Goal: Information Seeking & Learning: Learn about a topic

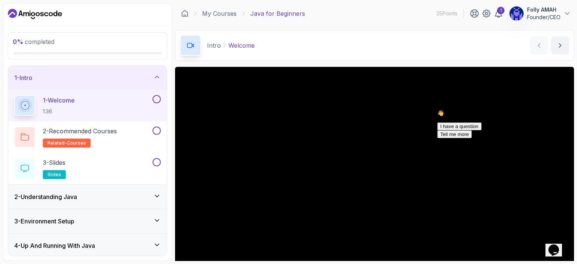
scroll to position [82, 0]
click at [52, 103] on p "1 - Welcome" at bounding box center [59, 100] width 32 height 9
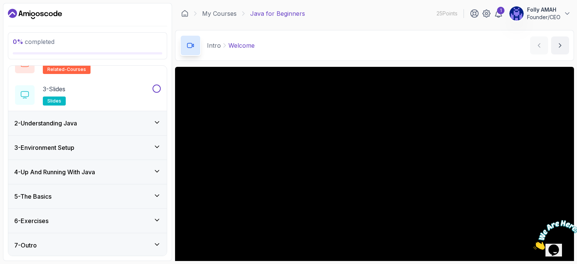
click at [334, 36] on div "Intro Welcome Welcome by nelson" at bounding box center [374, 45] width 399 height 31
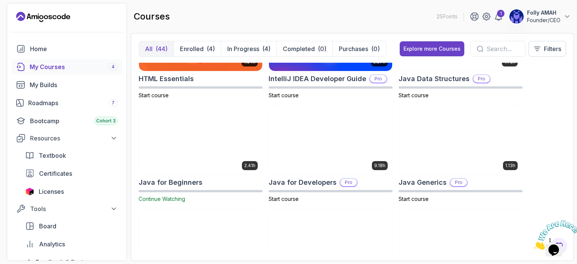
scroll to position [475, 0]
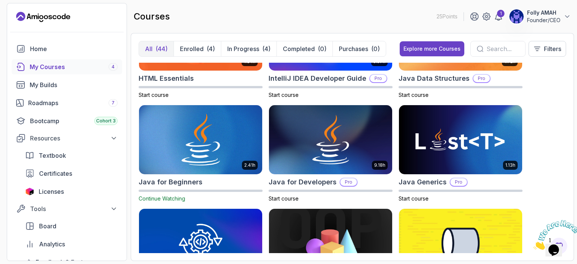
click at [217, 140] on img at bounding box center [200, 140] width 129 height 72
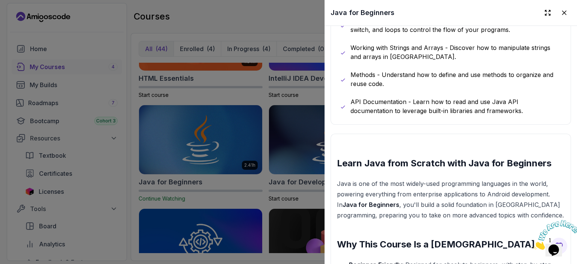
scroll to position [681, 0]
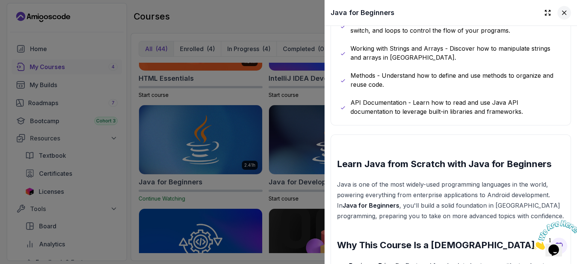
click at [560, 12] on icon at bounding box center [564, 13] width 8 height 8
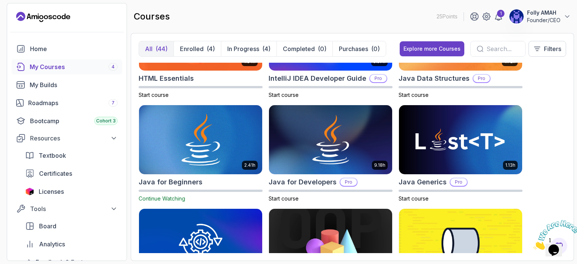
click at [161, 197] on span "Continue Watching" at bounding box center [162, 198] width 47 height 6
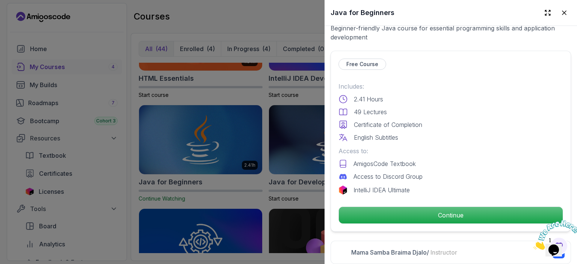
scroll to position [175, 0]
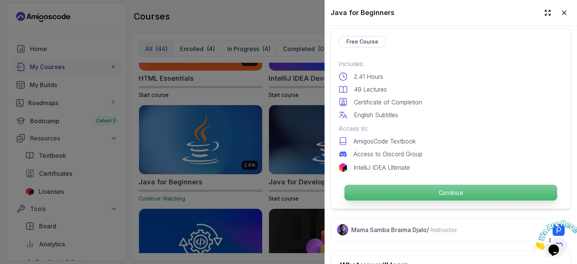
click at [427, 188] on p "Continue" at bounding box center [450, 193] width 213 height 16
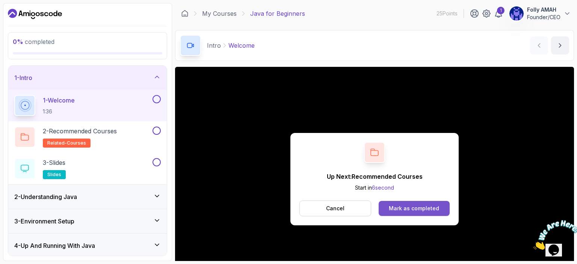
click at [417, 208] on div "Mark as completed" at bounding box center [414, 209] width 50 height 8
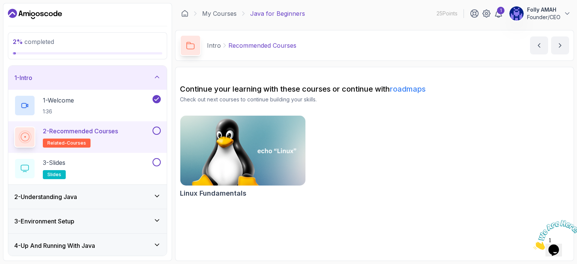
click at [104, 132] on p "2 - Recommended Courses" at bounding box center [80, 131] width 75 height 9
click at [157, 127] on button at bounding box center [156, 131] width 8 height 8
click at [562, 44] on icon "next content" at bounding box center [560, 46] width 8 height 8
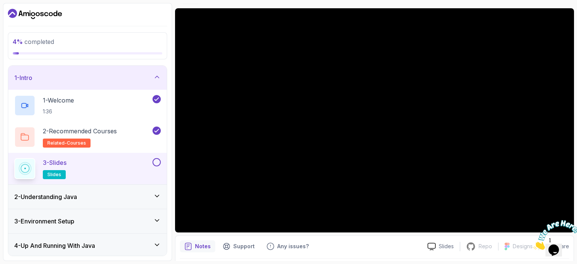
scroll to position [51, 0]
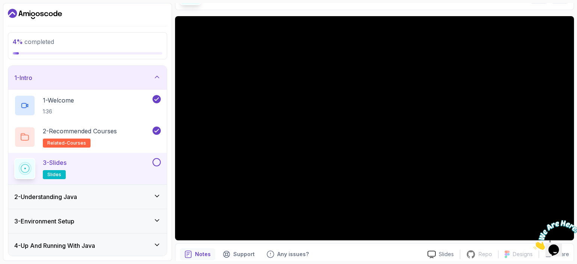
click at [533, 244] on icon "Close" at bounding box center [533, 247] width 0 height 6
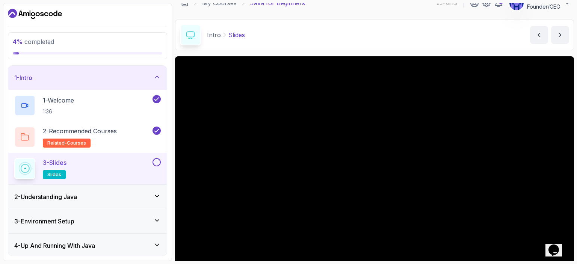
scroll to position [7, 0]
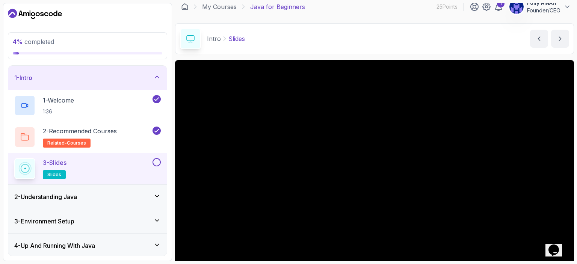
click at [156, 160] on button at bounding box center [156, 162] width 8 height 8
click at [122, 171] on div "3 - Slides slides" at bounding box center [82, 168] width 137 height 21
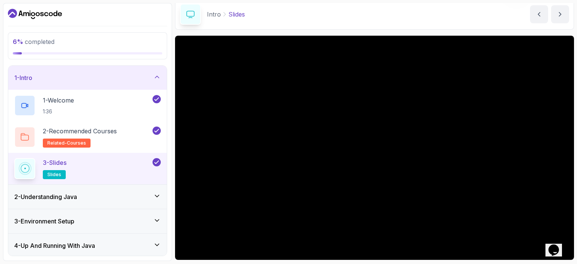
scroll to position [0, 0]
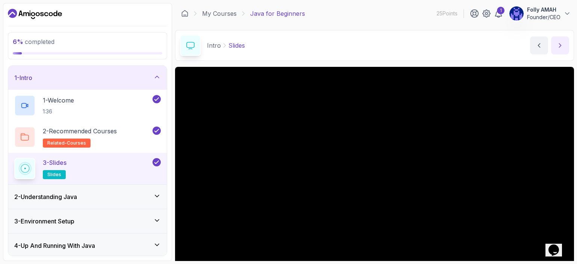
click at [564, 43] on button "next content" at bounding box center [560, 45] width 18 height 18
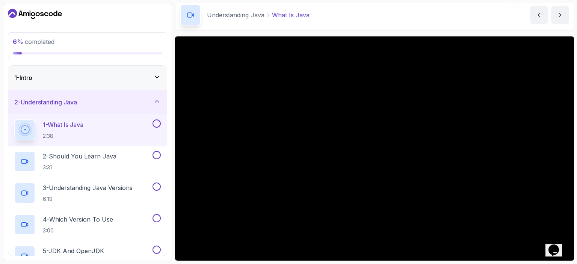
scroll to position [50, 0]
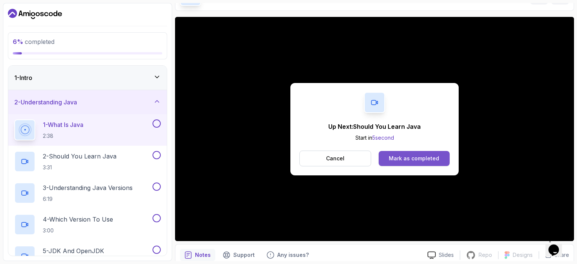
click at [413, 157] on div "Mark as completed" at bounding box center [414, 159] width 50 height 8
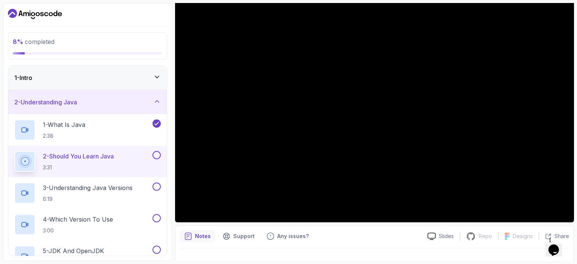
scroll to position [75, 0]
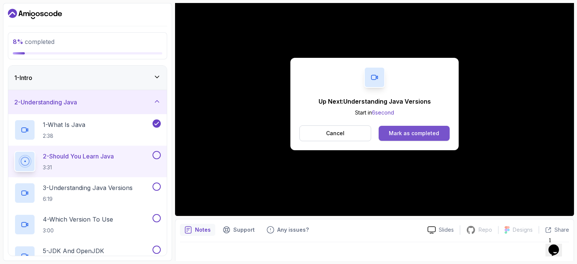
click at [404, 131] on div "Mark as completed" at bounding box center [414, 134] width 50 height 8
